Goal: Transaction & Acquisition: Purchase product/service

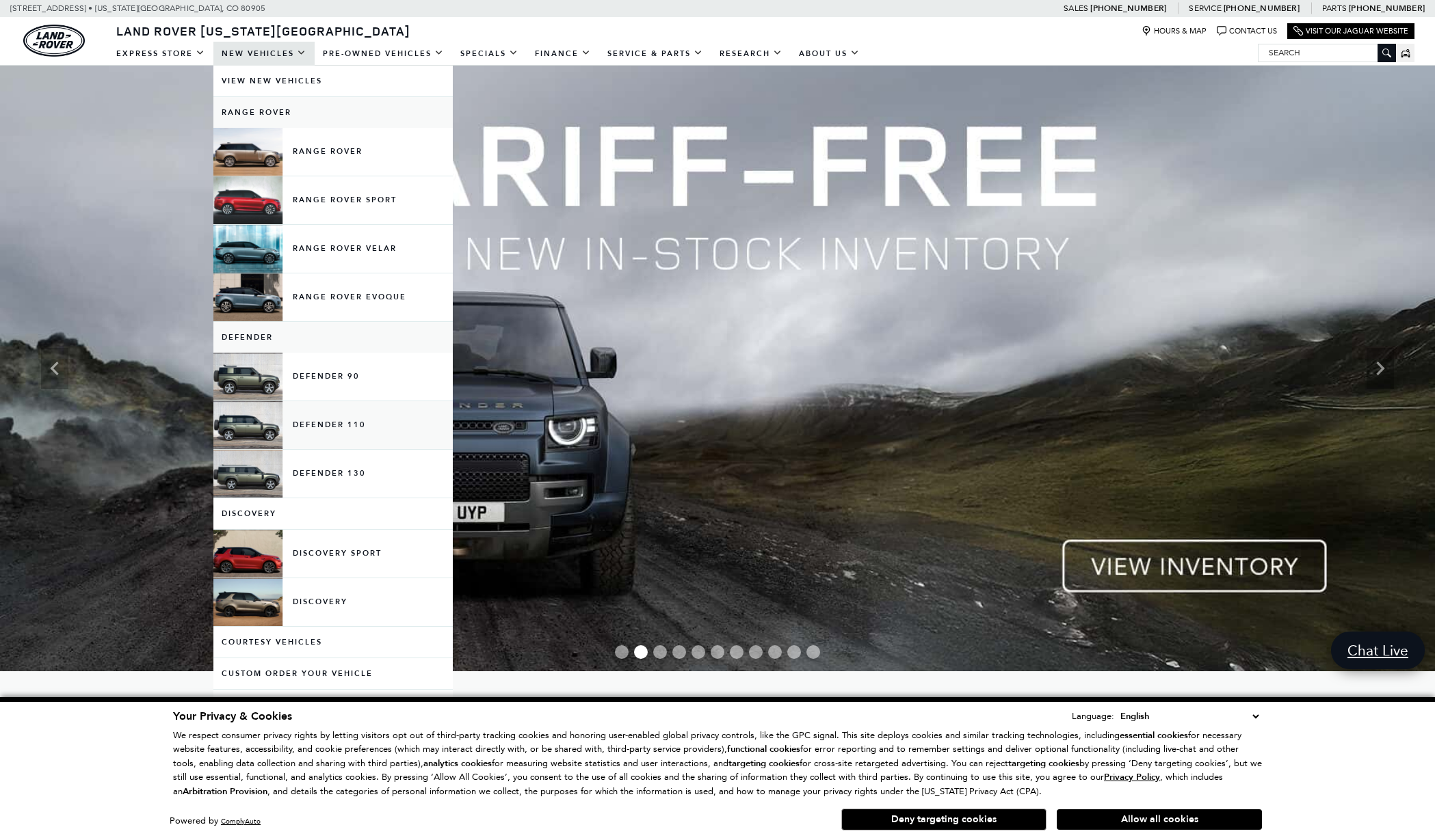
click at [336, 430] on link "Defender 110" at bounding box center [333, 425] width 239 height 48
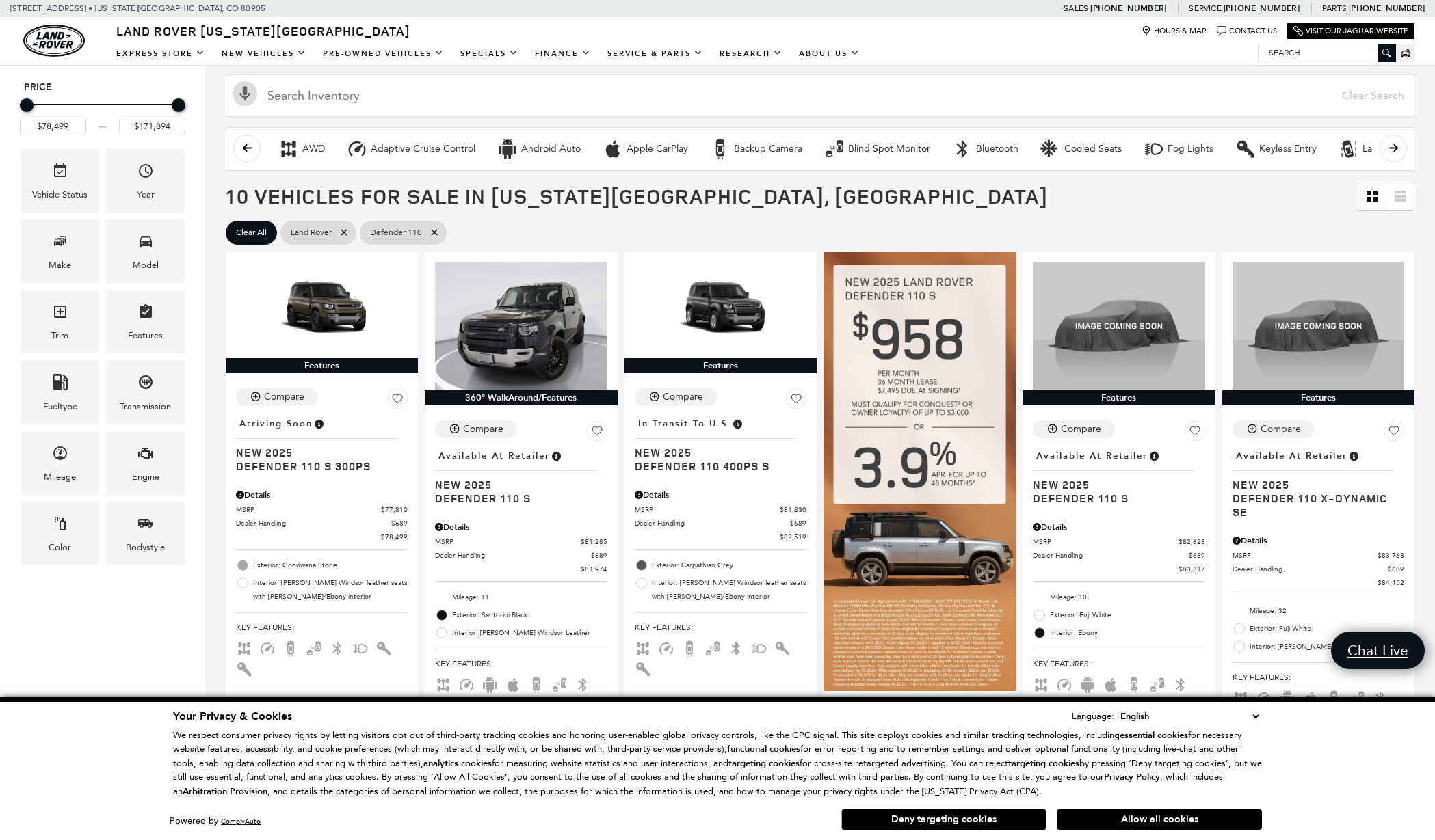
scroll to position [158, 0]
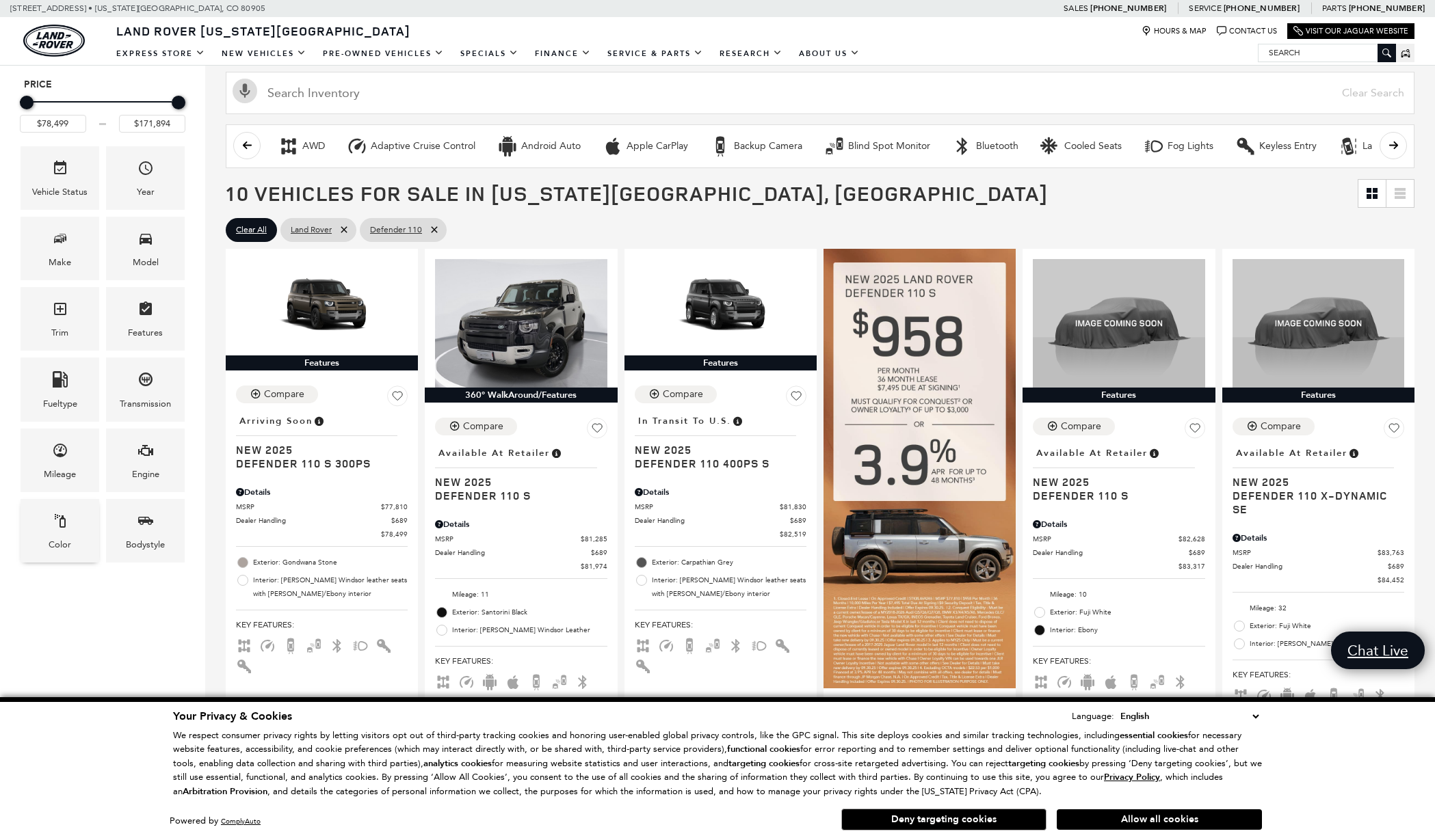
click at [64, 538] on span "Color" at bounding box center [60, 523] width 16 height 28
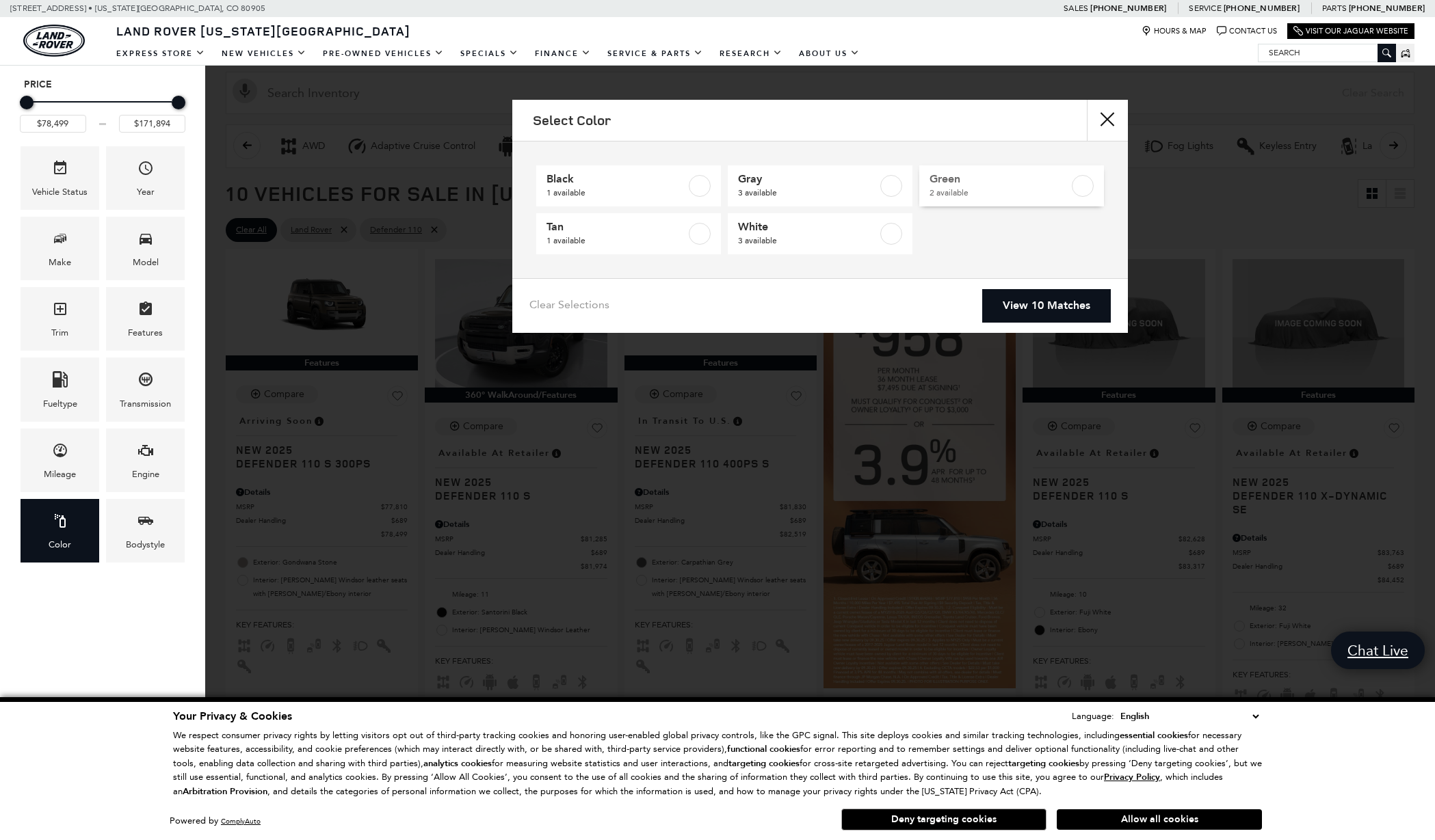
click at [945, 184] on span "Green" at bounding box center [999, 179] width 139 height 14
type input "$84,517"
type input "$85,062"
checkbox input "true"
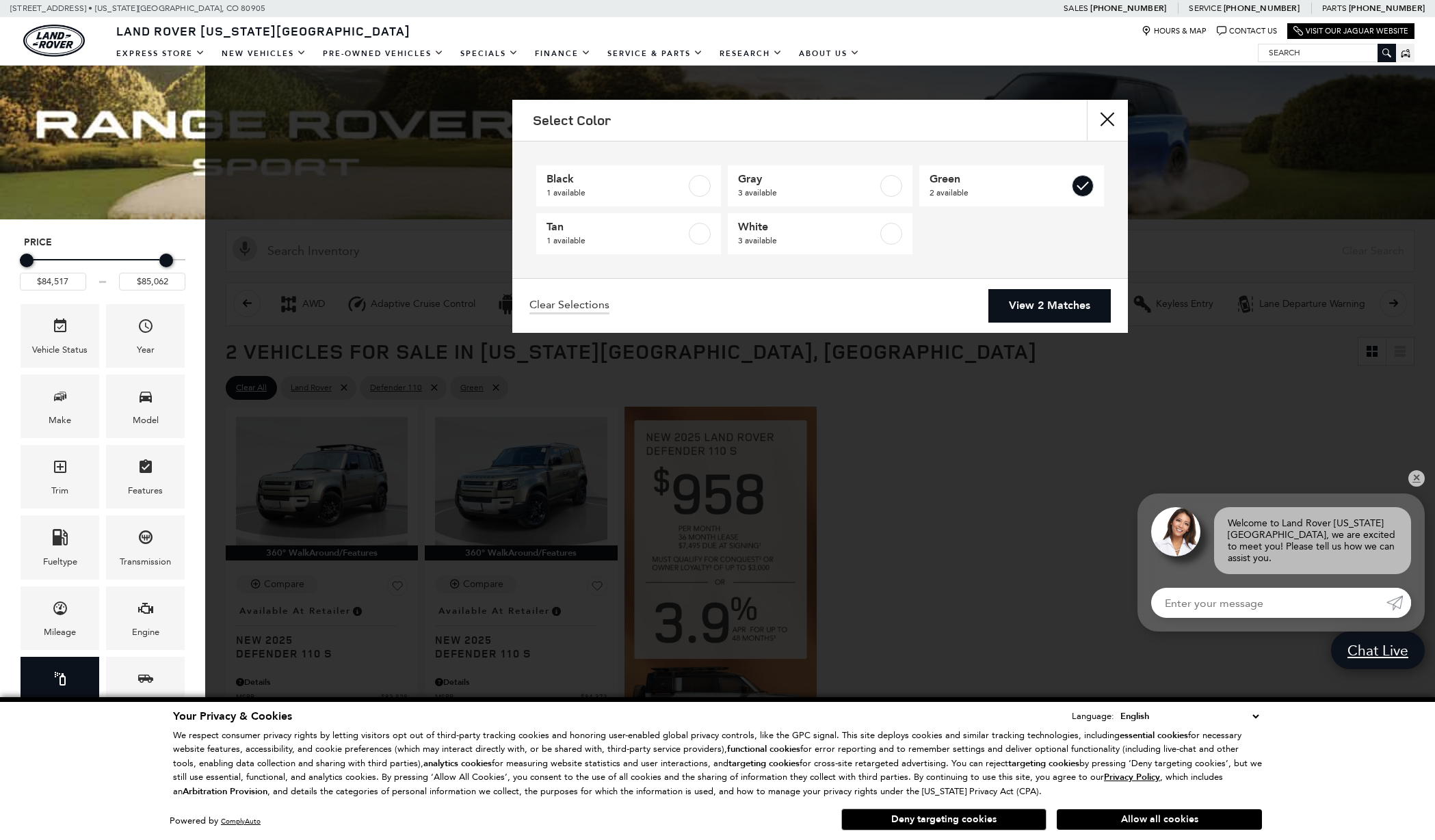
click at [1017, 306] on link "View 2 Matches" at bounding box center [1049, 306] width 122 height 34
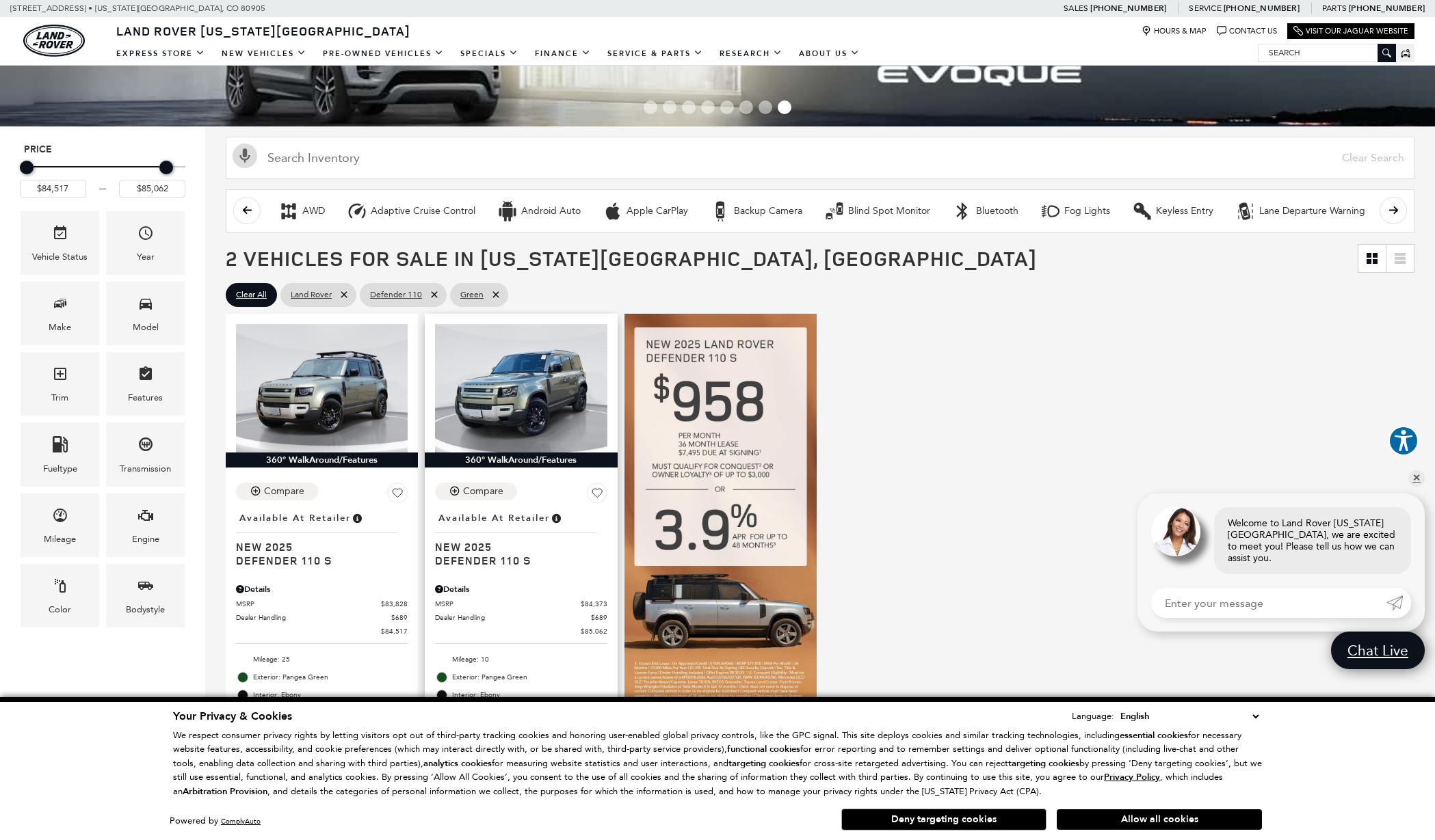
scroll to position [93, 0]
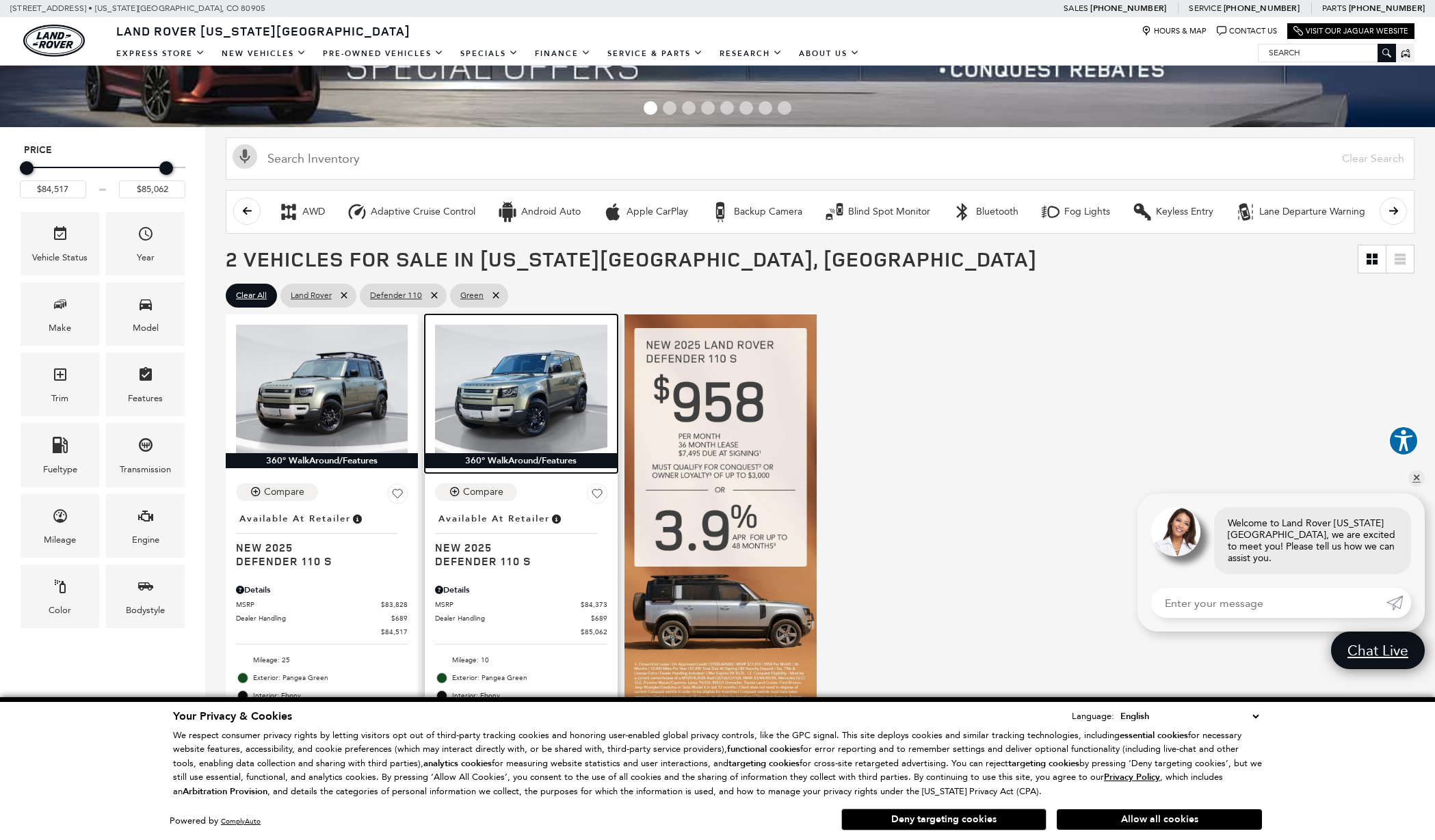
click at [509, 389] on img at bounding box center [520, 388] width 171 height 129
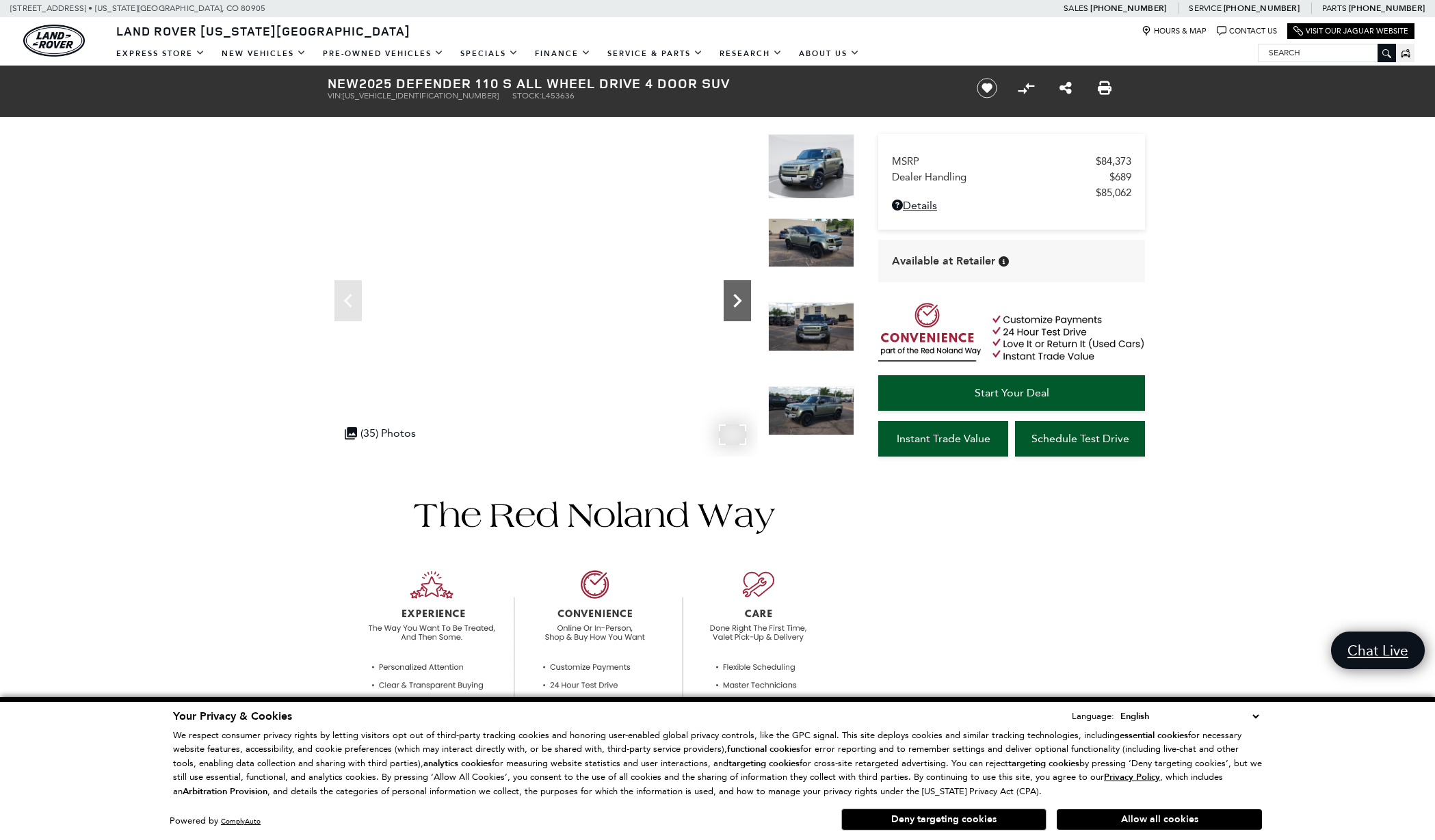
click at [736, 296] on icon "Next" at bounding box center [737, 301] width 8 height 14
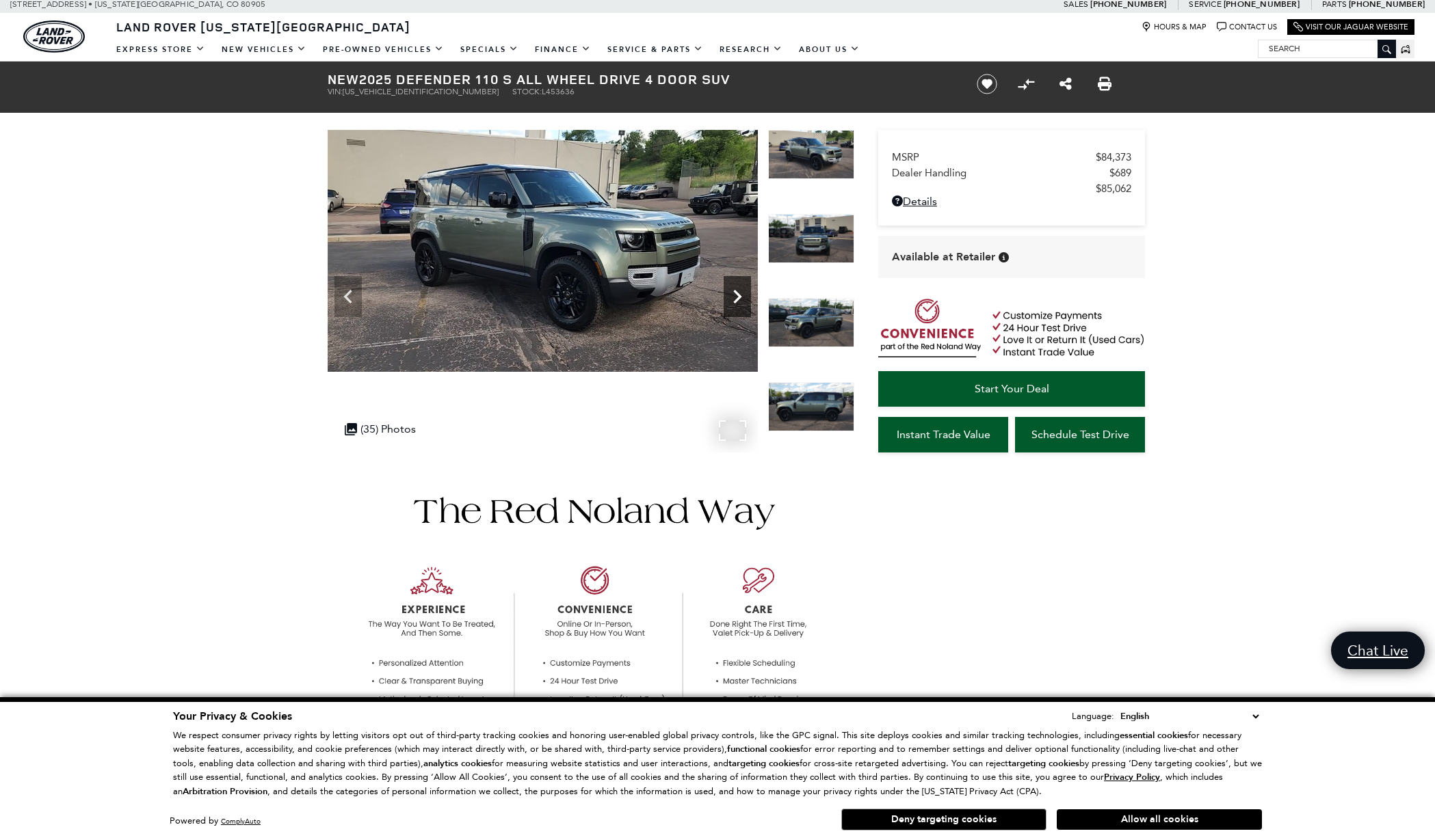
scroll to position [4, 0]
click at [738, 294] on icon "Next" at bounding box center [737, 297] width 8 height 14
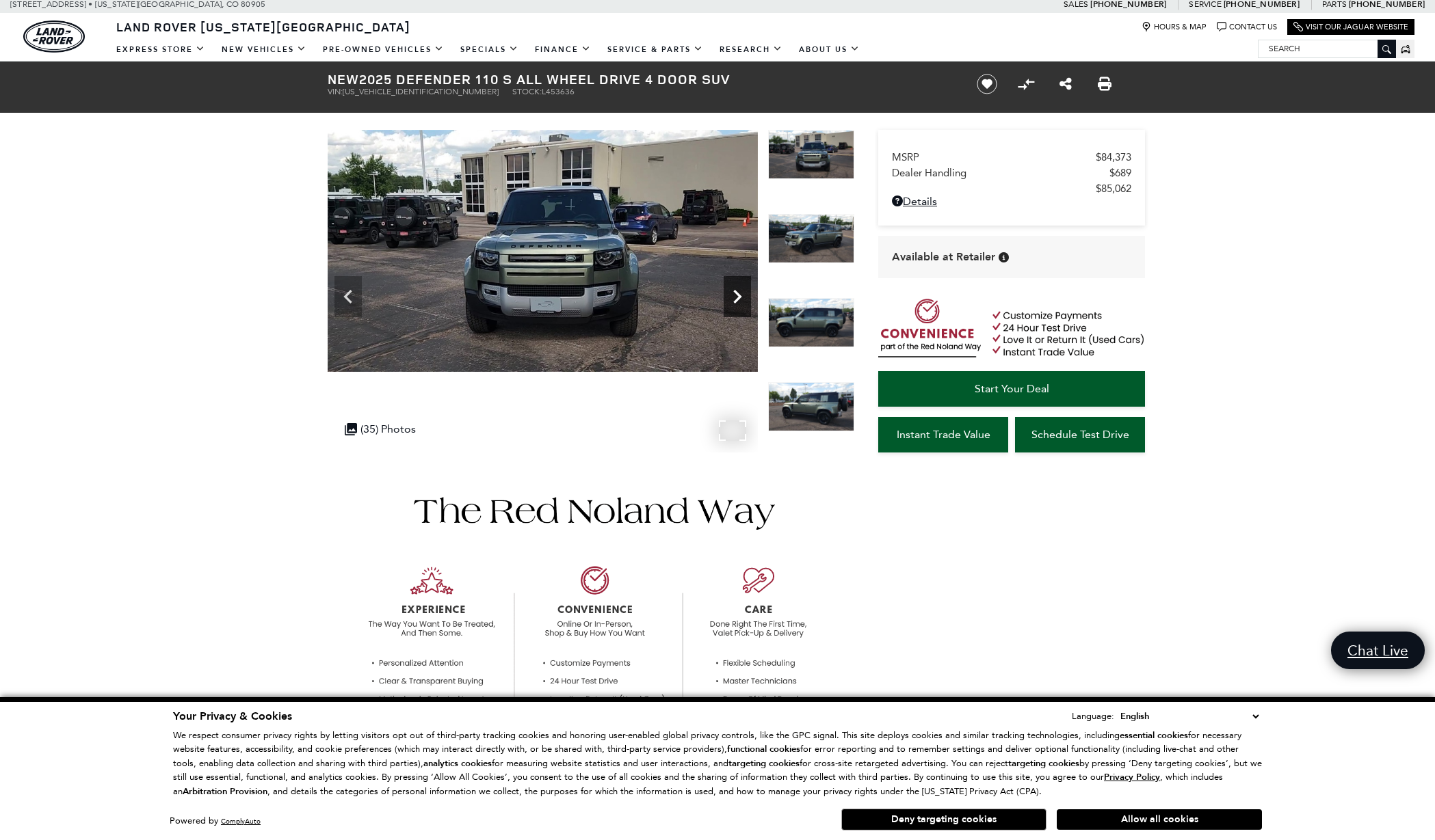
click at [738, 294] on icon "Next" at bounding box center [737, 297] width 8 height 14
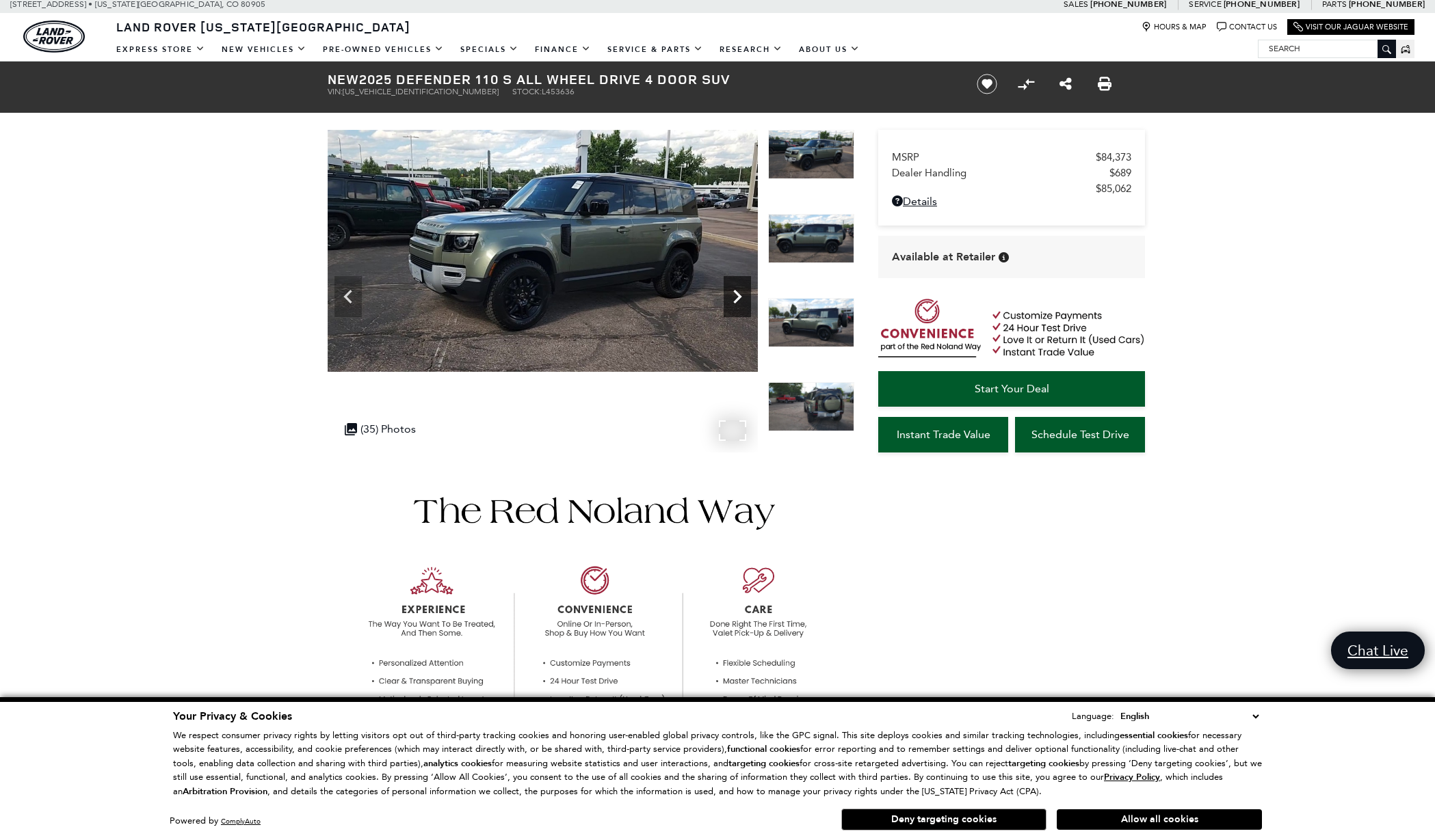
click at [738, 294] on icon "Next" at bounding box center [737, 297] width 8 height 14
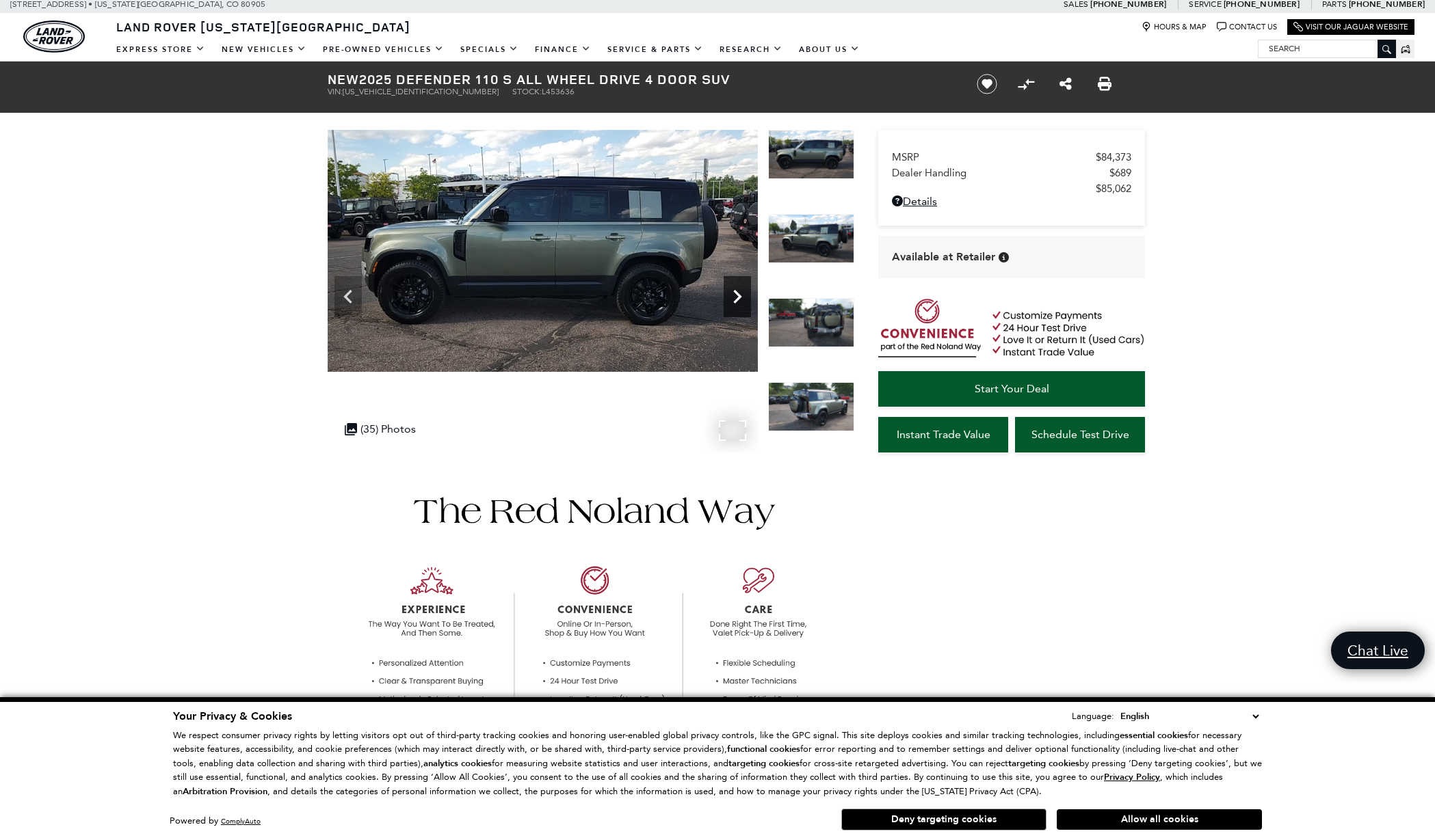
click at [738, 294] on icon "Next" at bounding box center [737, 297] width 8 height 14
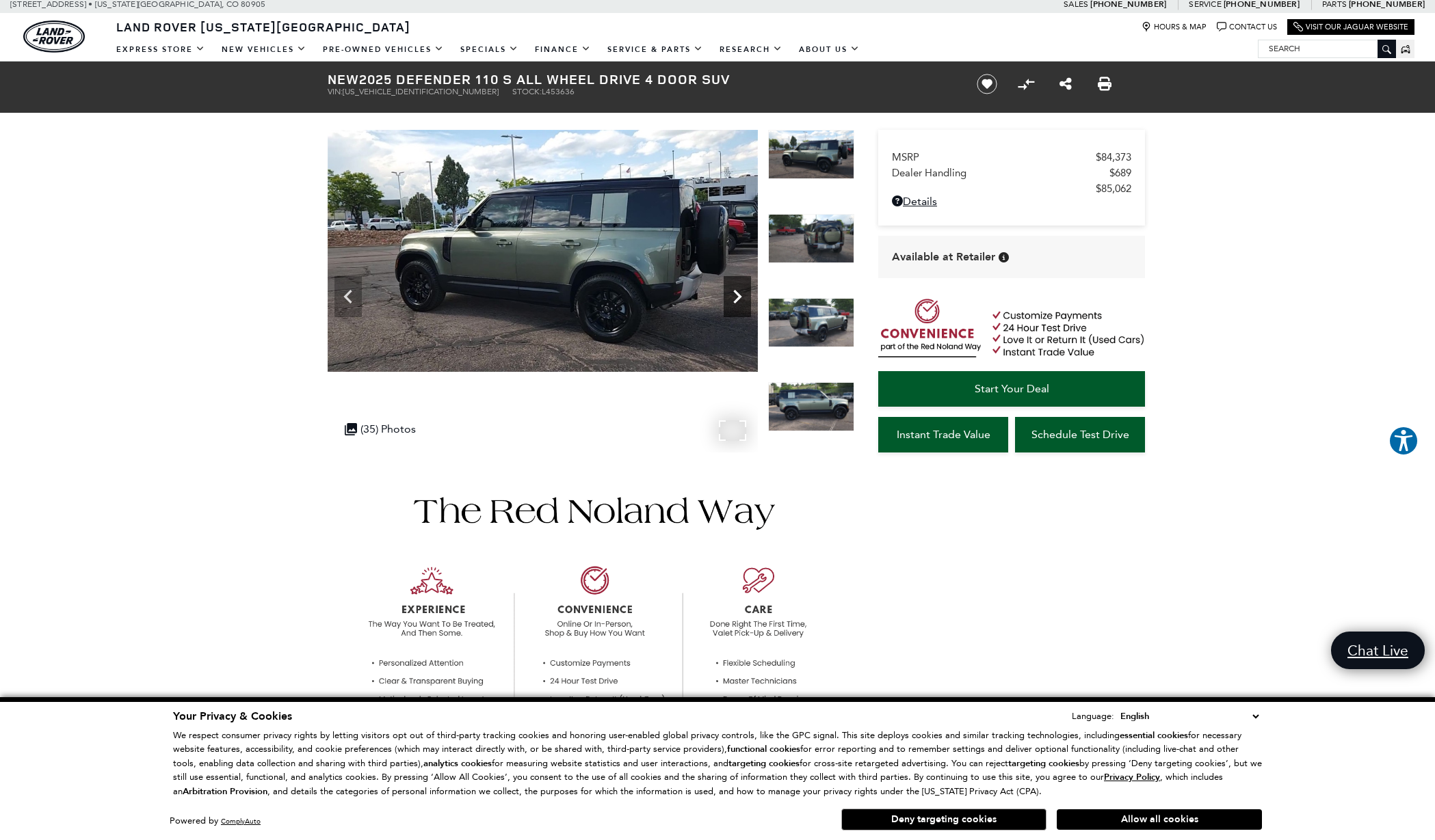
click at [738, 294] on icon "Next" at bounding box center [737, 297] width 8 height 14
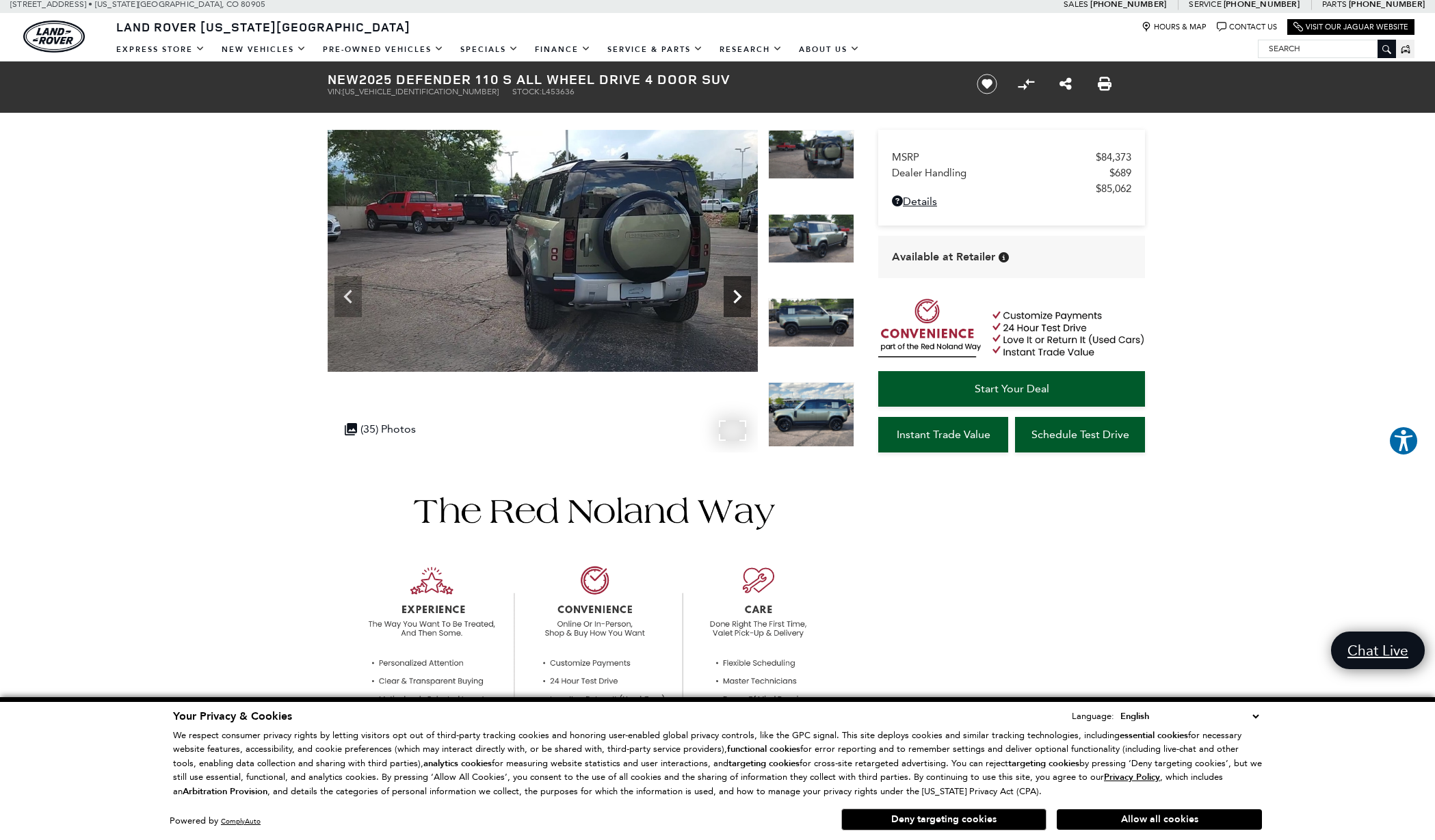
click at [738, 294] on icon "Next" at bounding box center [737, 297] width 8 height 14
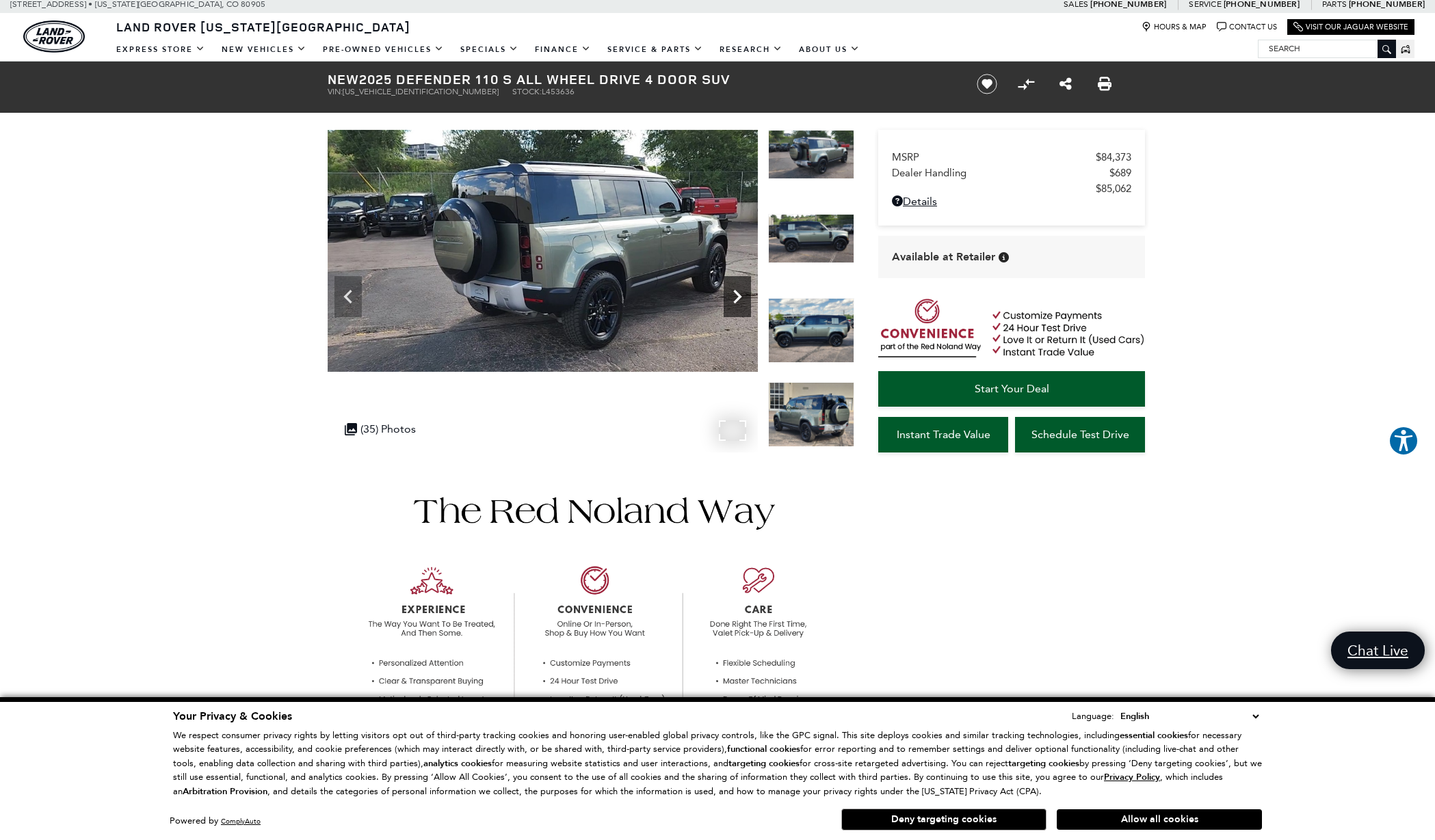
click at [738, 294] on icon "Next" at bounding box center [737, 297] width 8 height 14
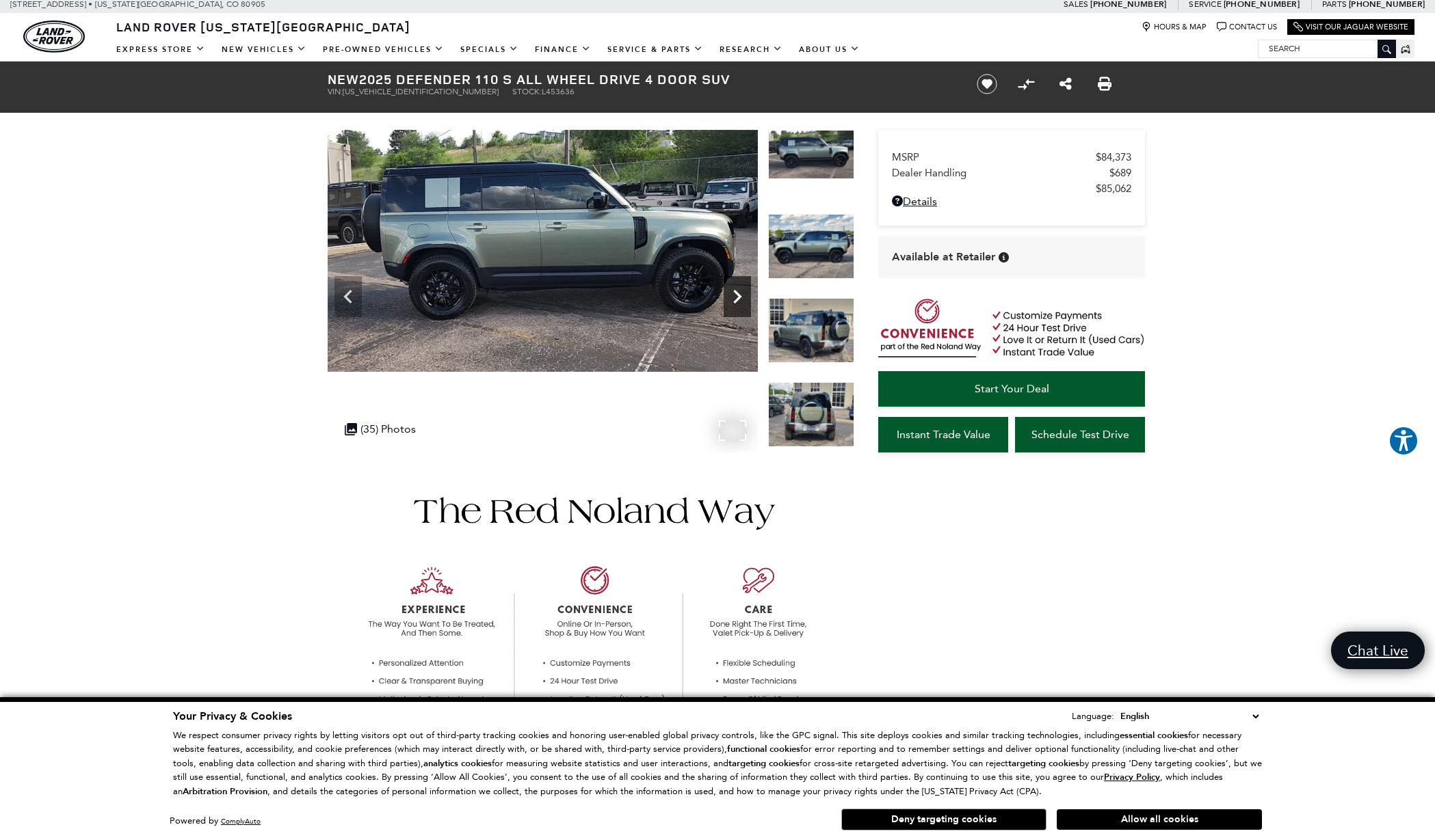
click at [738, 294] on icon "Next" at bounding box center [737, 297] width 8 height 14
